Goal: Information Seeking & Learning: Learn about a topic

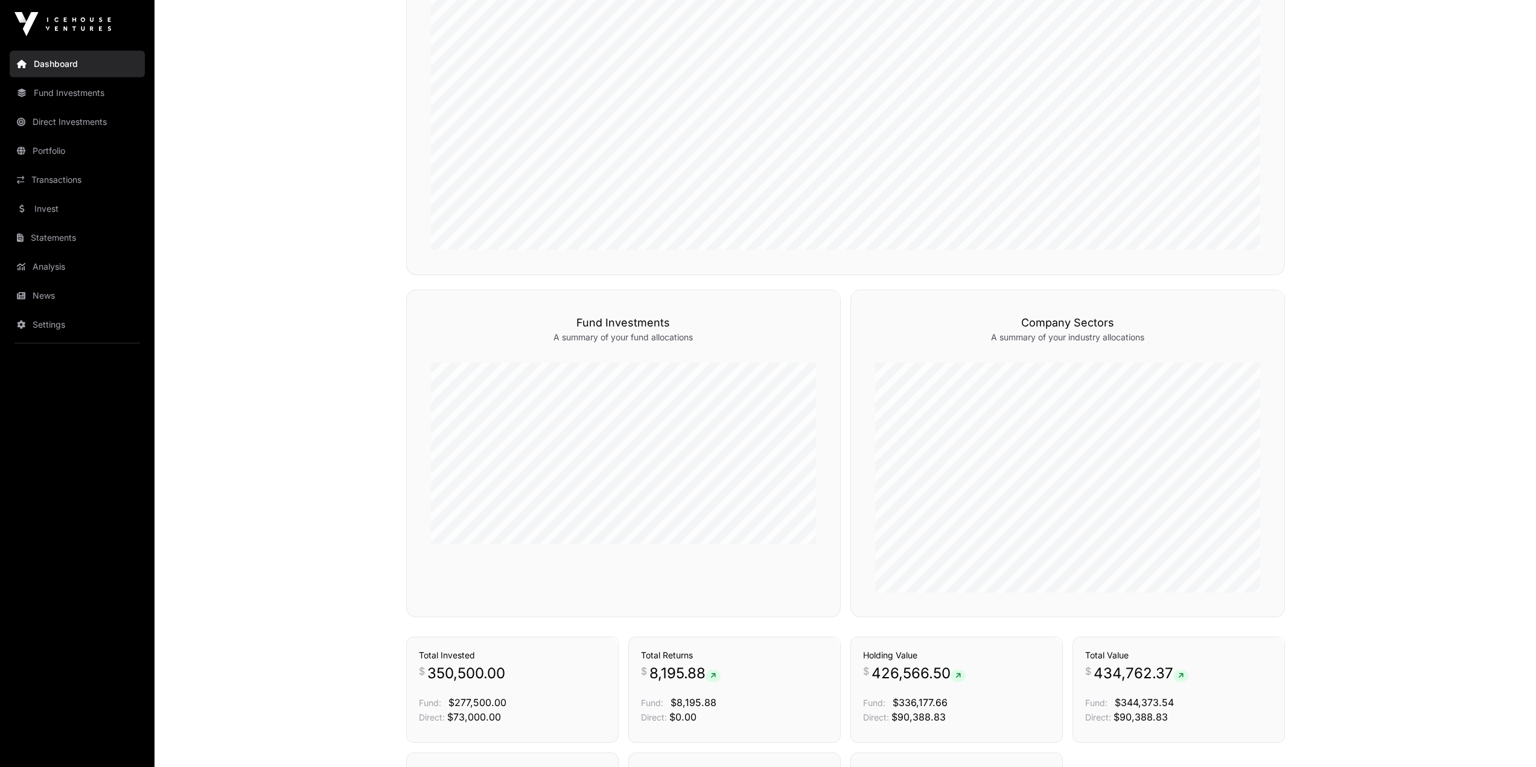
scroll to position [702, 0]
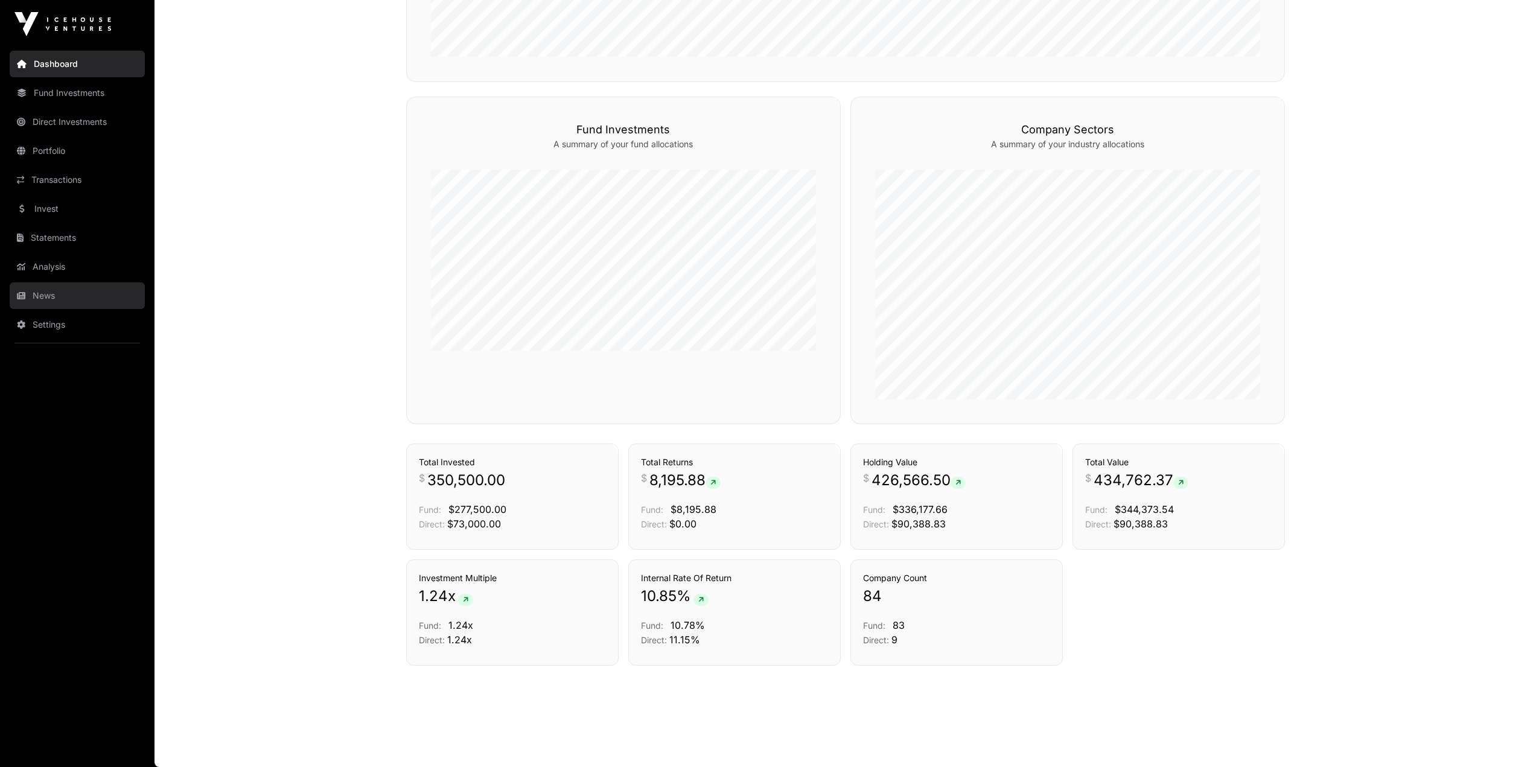
click at [34, 290] on link "News" at bounding box center [77, 295] width 135 height 27
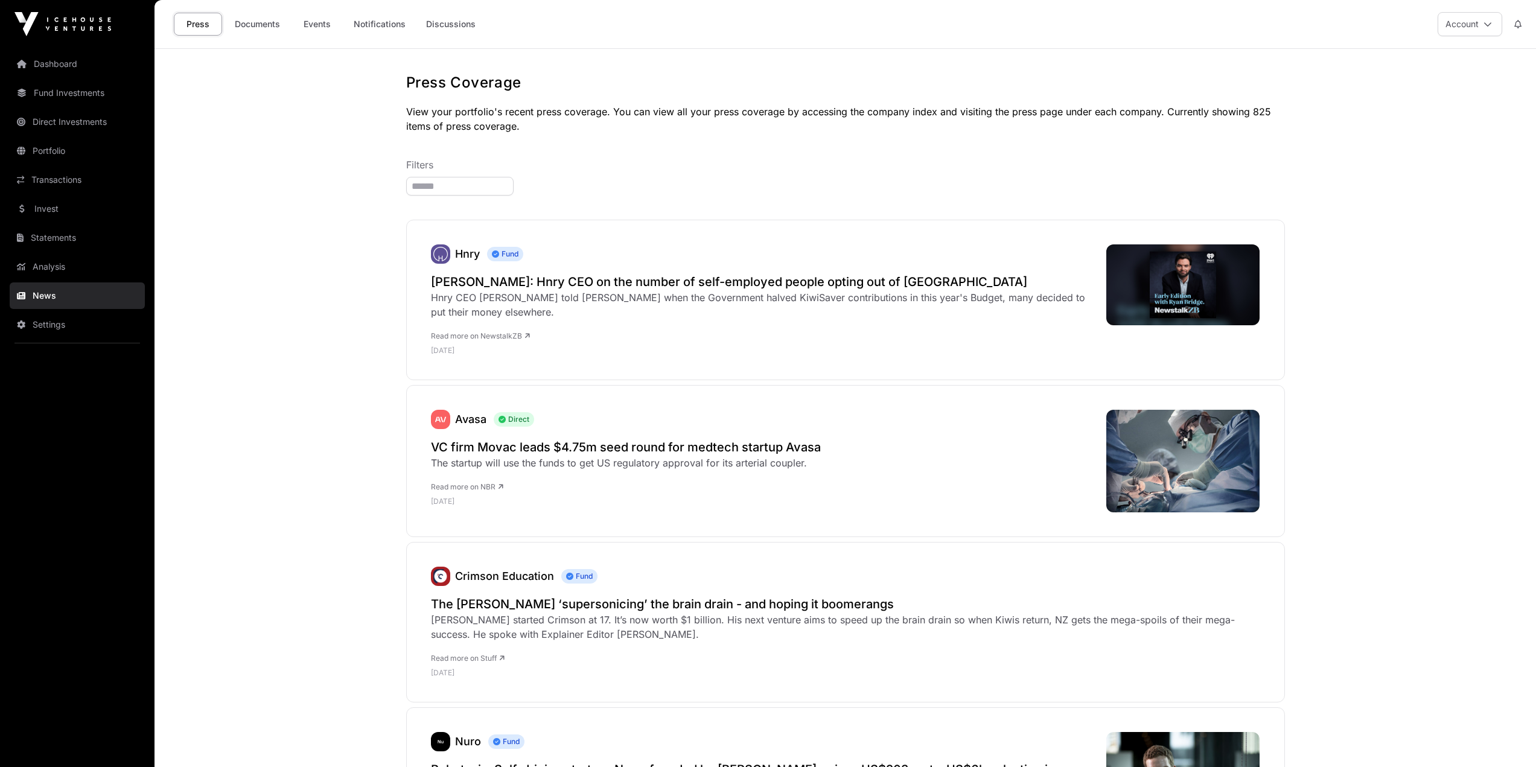
click at [64, 273] on link "Analysis" at bounding box center [77, 266] width 135 height 27
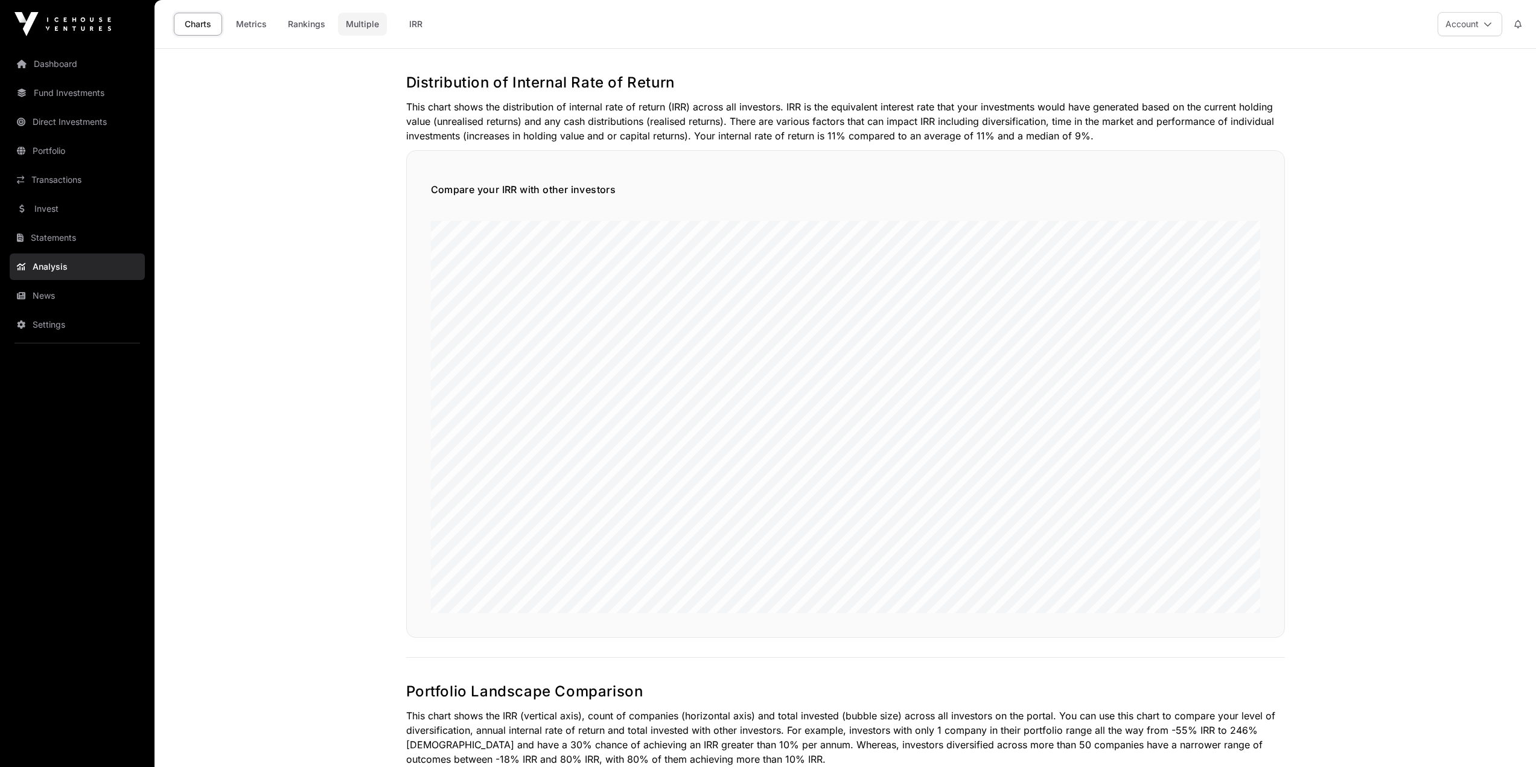
click at [354, 24] on link "Multiple" at bounding box center [362, 24] width 49 height 23
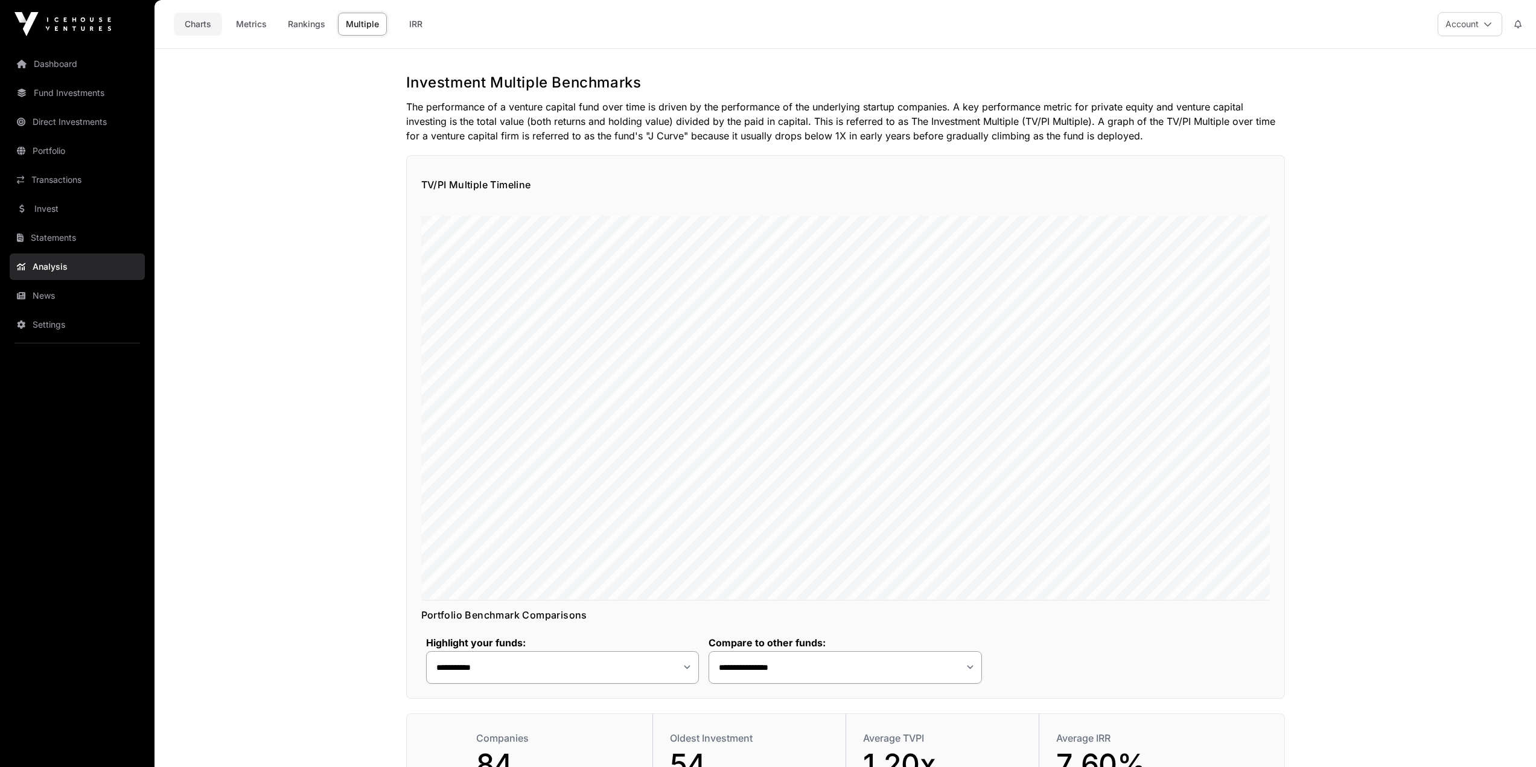
click at [199, 20] on link "Charts" at bounding box center [198, 24] width 48 height 23
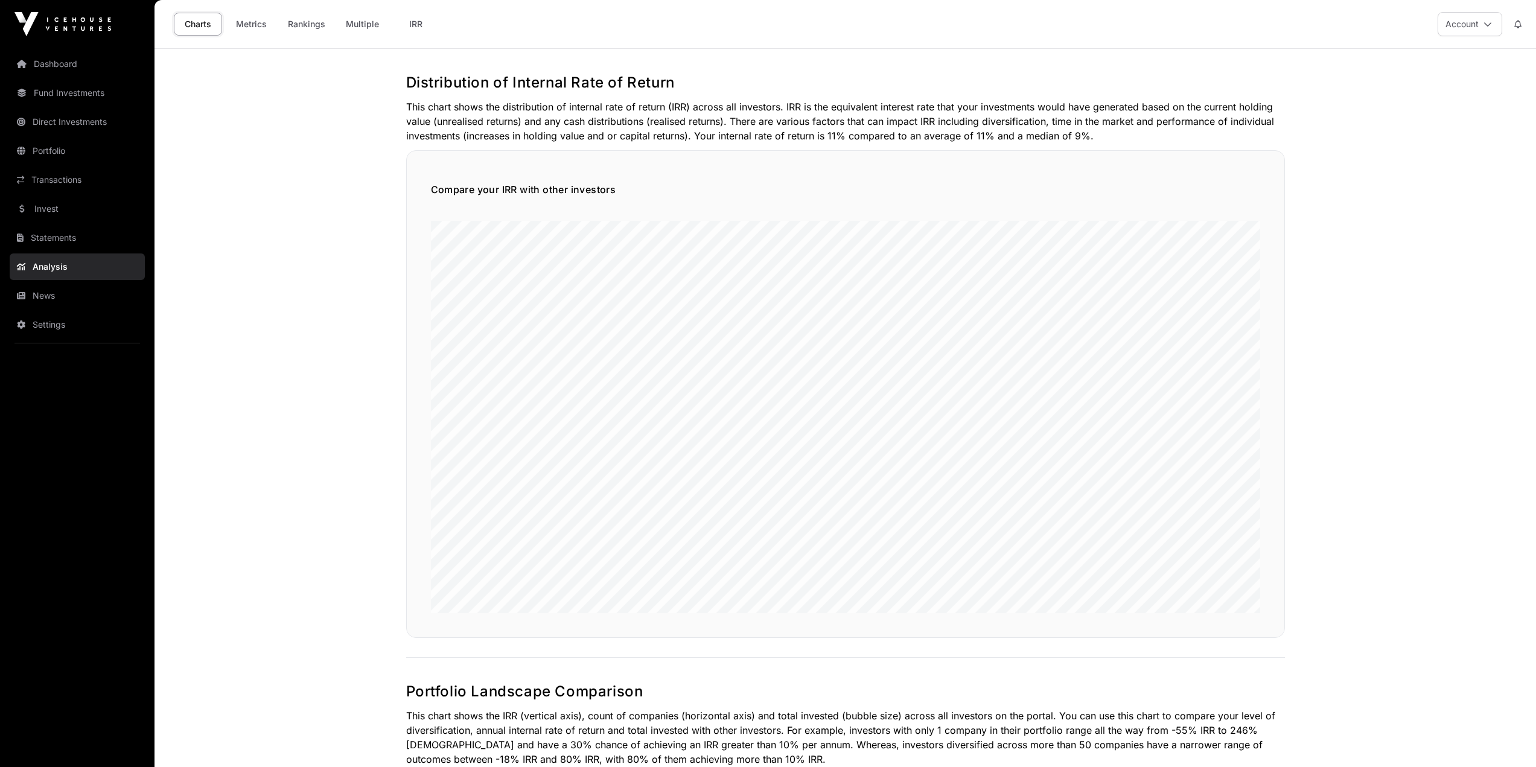
click at [238, 20] on link "Metrics" at bounding box center [251, 24] width 48 height 23
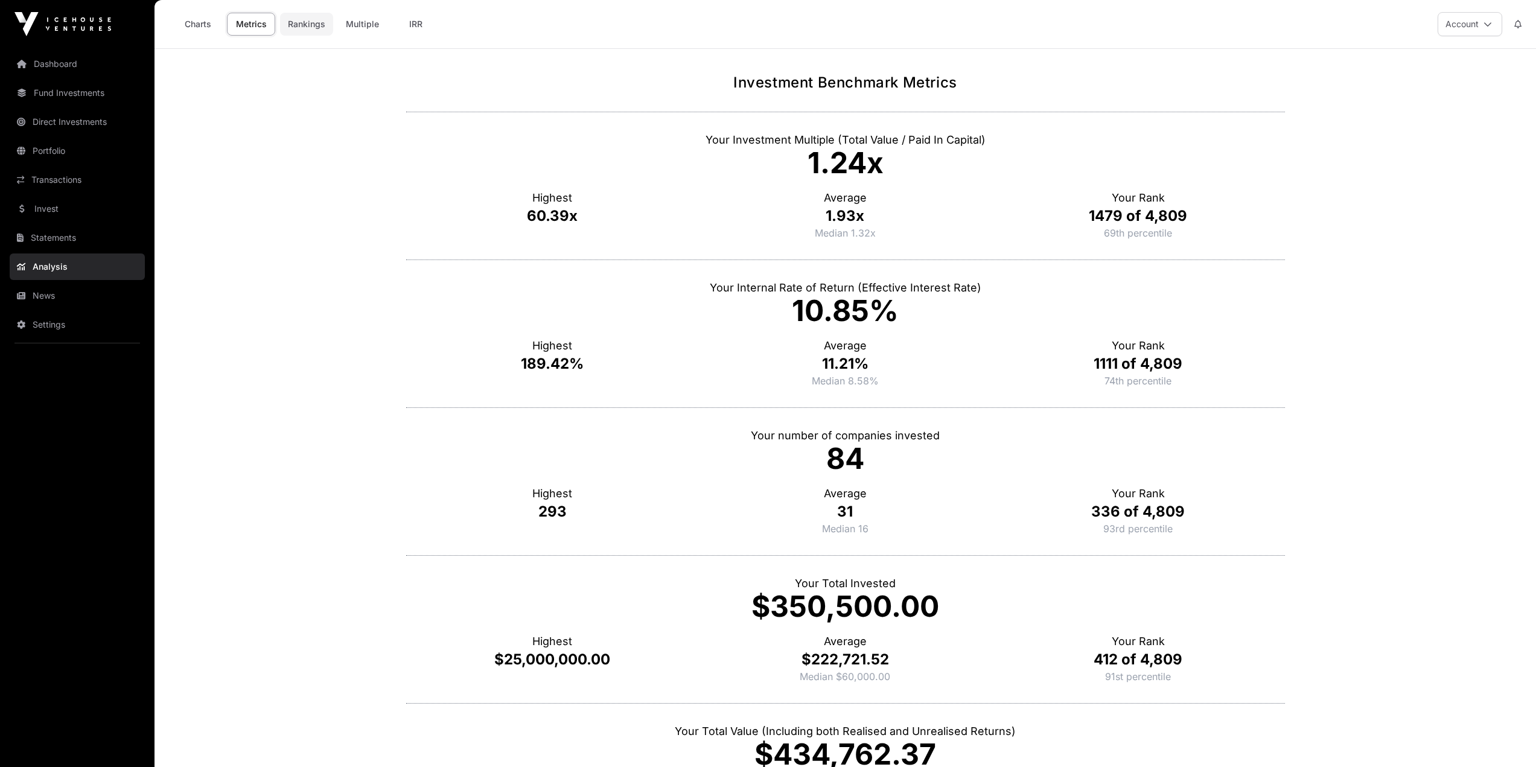
click at [310, 19] on link "Rankings" at bounding box center [306, 24] width 53 height 23
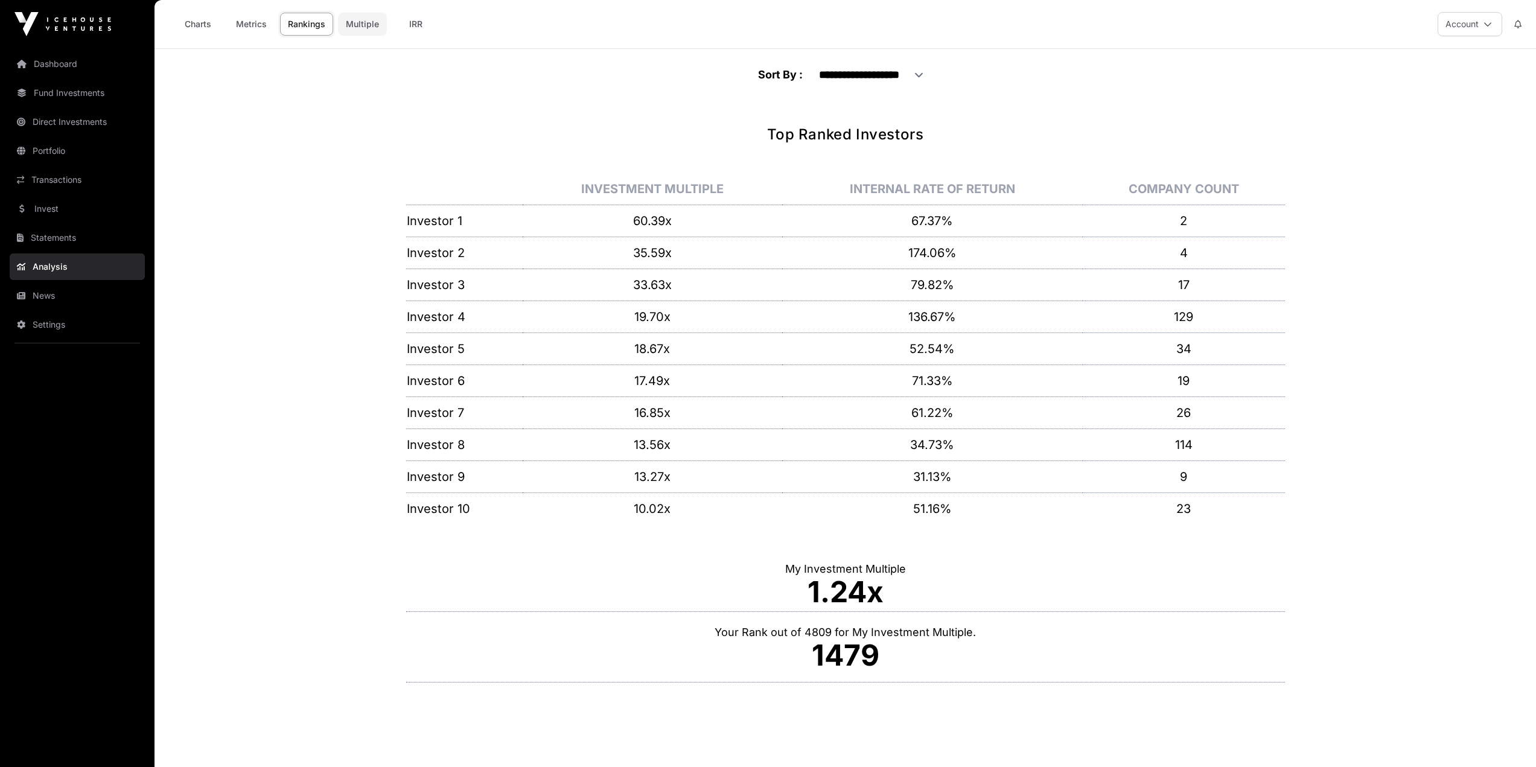
click at [362, 24] on link "Multiple" at bounding box center [362, 24] width 49 height 23
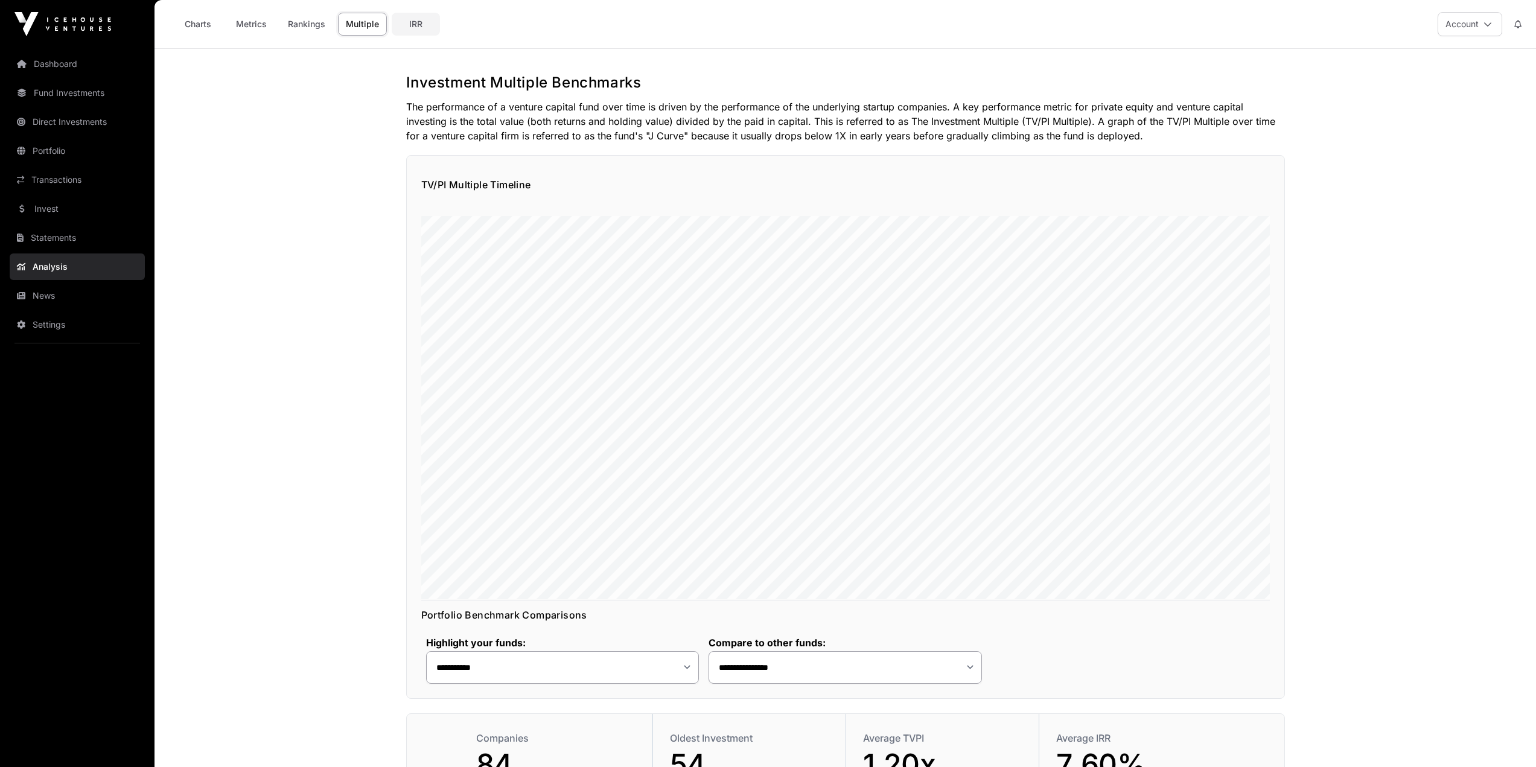
click at [433, 33] on link "IRR" at bounding box center [416, 24] width 48 height 23
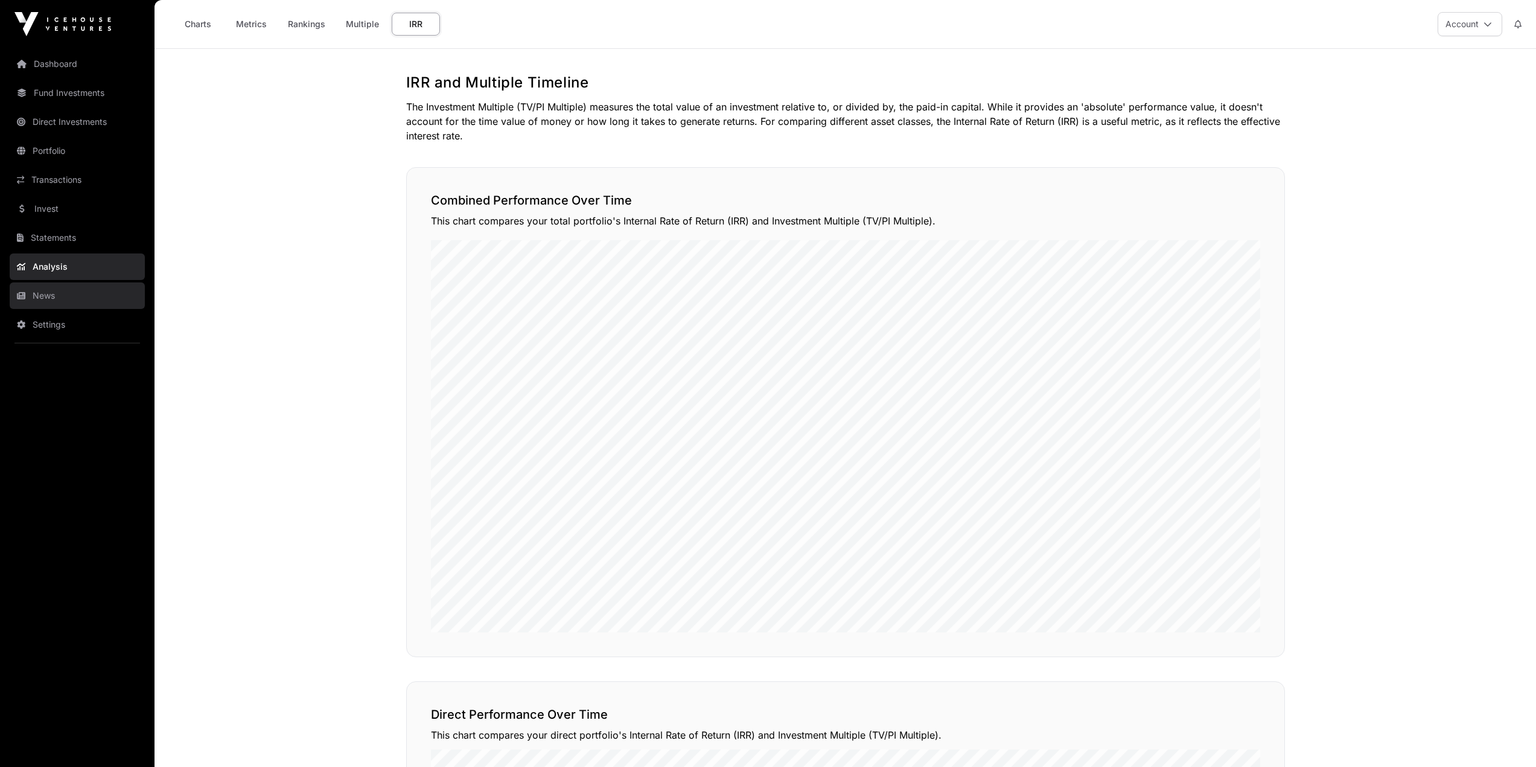
click at [40, 292] on link "News" at bounding box center [77, 295] width 135 height 27
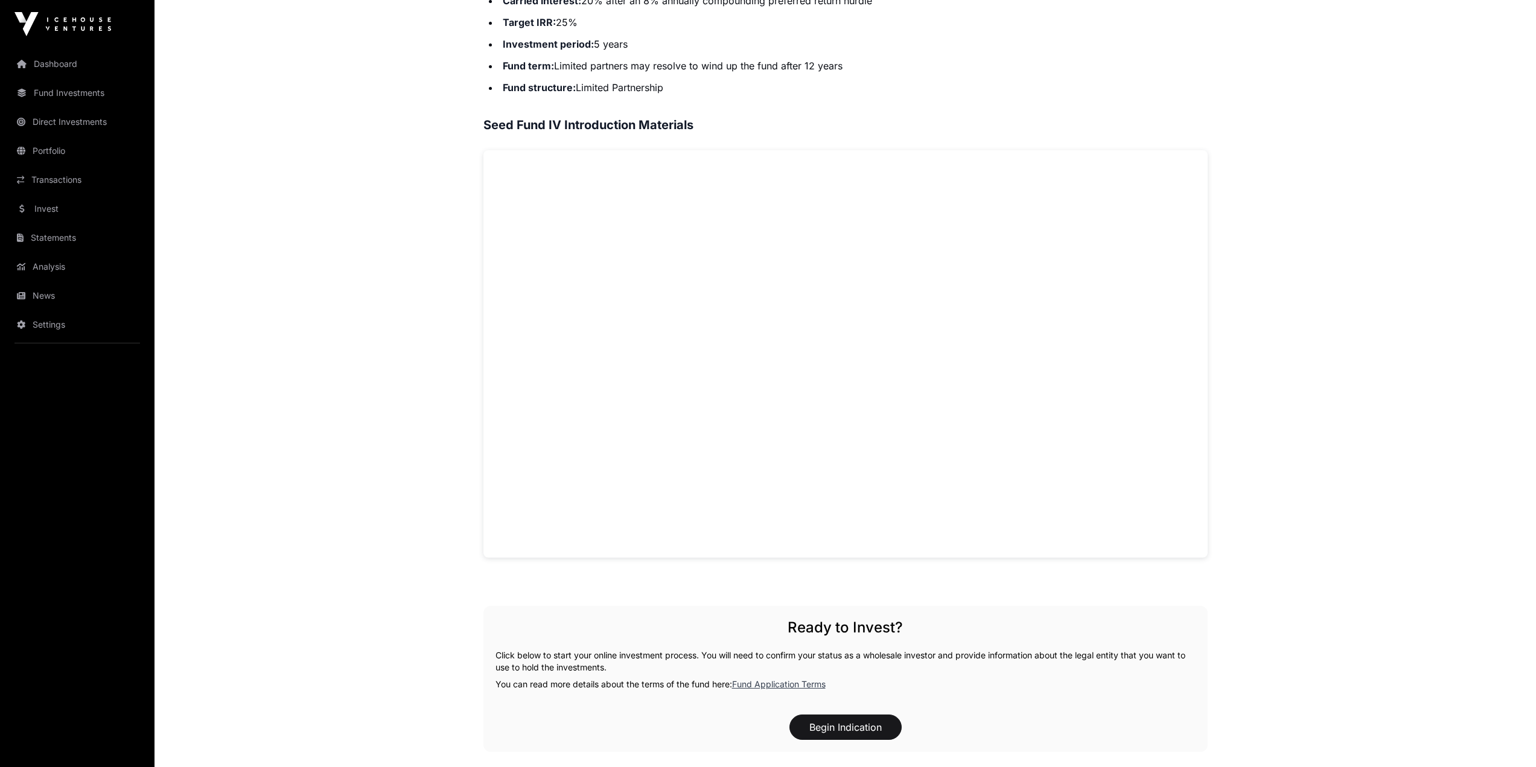
scroll to position [1021, 0]
